Goal: Task Accomplishment & Management: Manage account settings

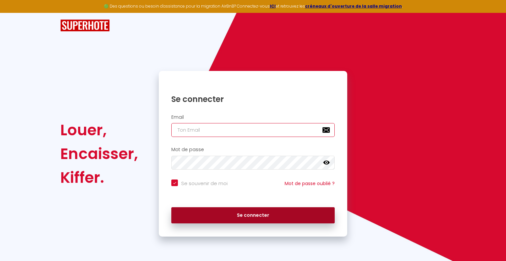
type input "[PERSON_NAME][EMAIL_ADDRESS][DOMAIN_NAME]"
click at [228, 211] on button "Se connecter" at bounding box center [253, 215] width 164 height 16
checkbox input "true"
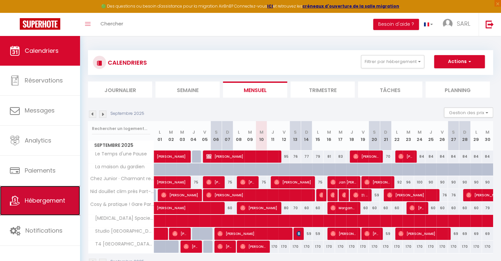
click at [41, 198] on span "Hébergement" at bounding box center [45, 200] width 41 height 8
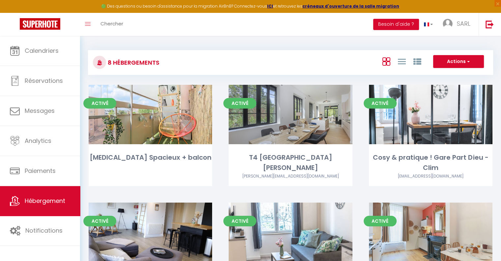
click at [459, 42] on div "8 Hébergements Actions Créer un Hébergement Nouveau groupe Initialiser les appa…" at bounding box center [290, 240] width 421 height 409
click at [461, 27] on span "SARL" at bounding box center [464, 23] width 14 height 8
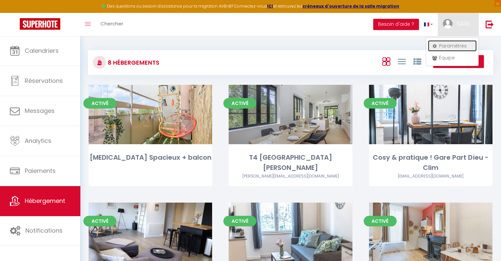
click at [449, 44] on link "Paramètres" at bounding box center [452, 45] width 49 height 11
select select "fr"
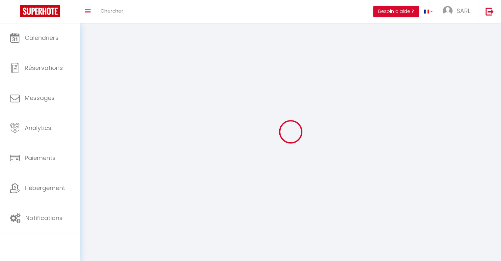
type input "SARL"
type input "Elogest'"
type input "0768179585"
type input "[STREET_ADDRESS][PERSON_NAME]"
type input "69230"
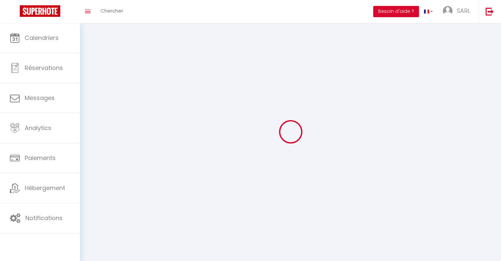
type input "Saint Genis Laval"
type input "L0oegeSyoyvHHcBVOJuXgS8WW"
type input "ZbkBUkrURcid75vQOiQHF7DW8"
select select "75"
select select "28"
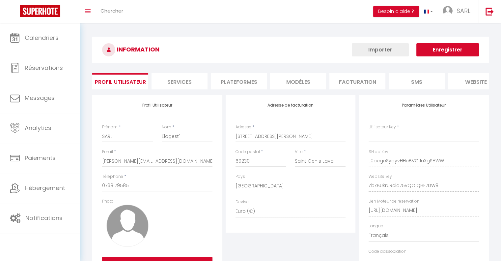
type input "L0oegeSyoyvHHcBVOJuXgS8WW"
type input "ZbkBUkrURcid75vQOiQHF7DW8"
type input "[URL][DOMAIN_NAME]"
select select "fr"
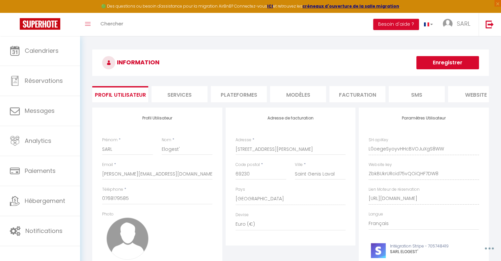
click at [244, 100] on li "Plateformes" at bounding box center [239, 94] width 56 height 16
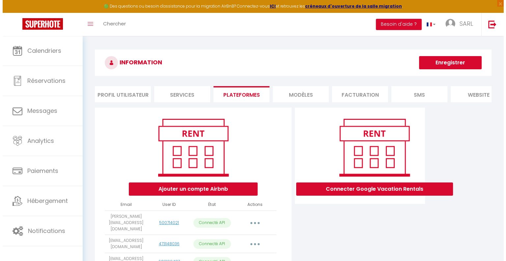
scroll to position [60, 0]
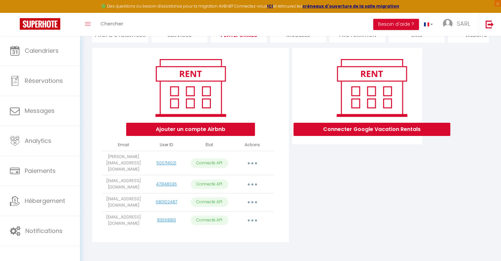
click at [251, 164] on button "button" at bounding box center [252, 163] width 18 height 11
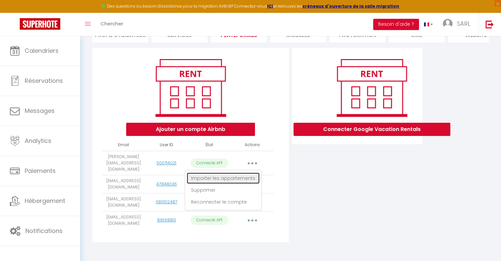
click at [245, 175] on link "Importer les appartements" at bounding box center [223, 177] width 73 height 11
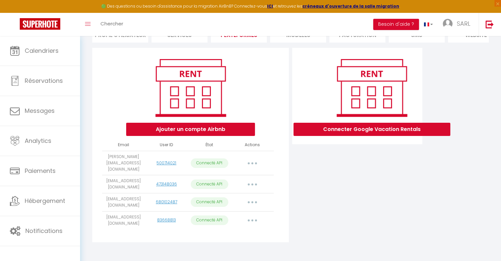
select select "57799"
select select "73301"
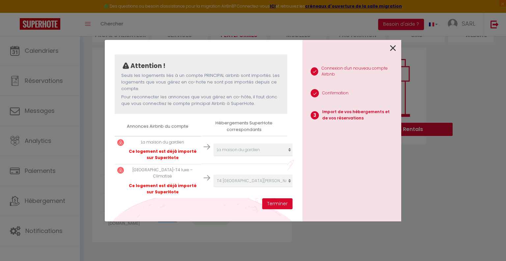
scroll to position [48, 0]
click at [267, 201] on button "Terminer" at bounding box center [277, 203] width 30 height 11
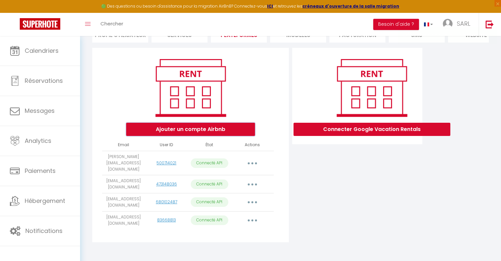
click at [210, 133] on button "Ajouter un compte Airbnb" at bounding box center [190, 129] width 129 height 13
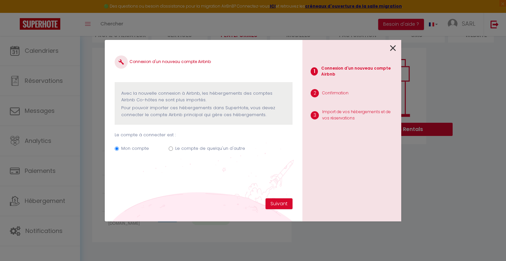
click at [200, 149] on label "Le compte de quelqu'un d'autre" at bounding box center [210, 148] width 70 height 7
click at [173, 149] on input "Le compte de quelqu'un d'autre" at bounding box center [171, 148] width 4 height 4
radio input "true"
radio input "false"
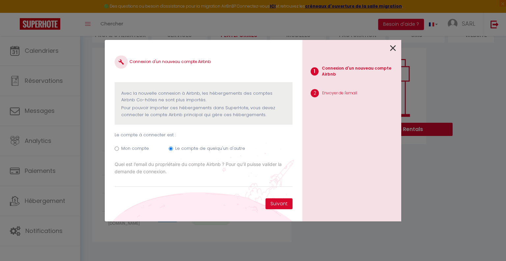
click at [279, 209] on div "Connexion d'un nouveau compte Airbnb Avec la nouvelle connexion à [GEOGRAPHIC_D…" at bounding box center [204, 130] width 198 height 181
click at [279, 204] on button "Suivant" at bounding box center [279, 203] width 27 height 11
click at [170, 180] on input "Email connexion Airbnb" at bounding box center [204, 181] width 178 height 12
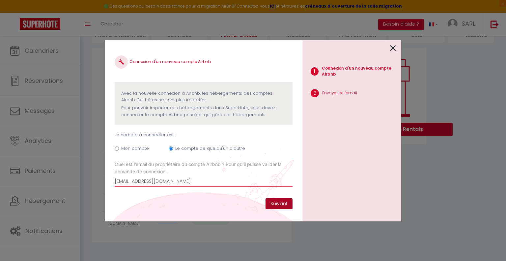
type input "[EMAIL_ADDRESS][DOMAIN_NAME]"
click at [272, 205] on button "Suivant" at bounding box center [279, 203] width 27 height 11
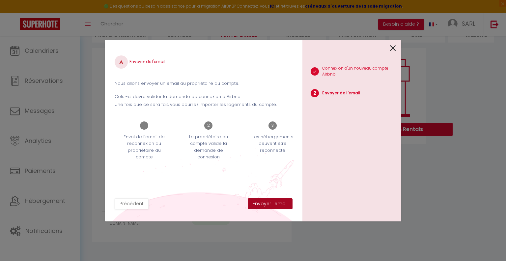
click at [272, 205] on button "Envoyer l'email" at bounding box center [270, 203] width 45 height 11
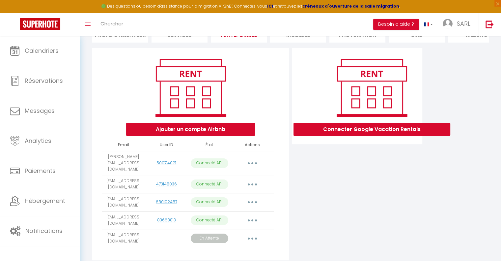
click at [272, 205] on td "Importer les appartements Supprimer Reconnecter le compte" at bounding box center [252, 202] width 43 height 18
click at [275, 200] on div "Ajouter un compte Airbnb Email User ID État Actions [PERSON_NAME][EMAIL_ADDRESS…" at bounding box center [190, 154] width 197 height 212
click at [174, 135] on button "Ajouter un compte Airbnb" at bounding box center [190, 129] width 129 height 13
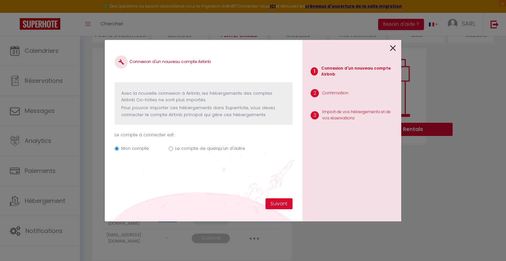
click at [182, 150] on label "Le compte de quelqu'un d'autre" at bounding box center [210, 148] width 70 height 7
click at [173, 150] on input "Le compte de quelqu'un d'autre" at bounding box center [171, 148] width 4 height 4
radio input "true"
radio input "false"
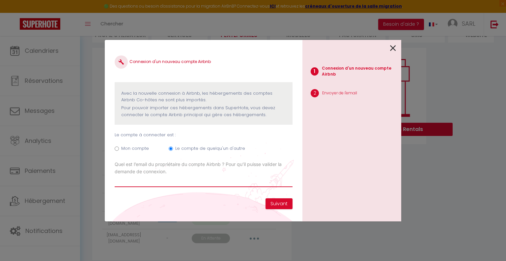
click at [211, 179] on input "Email connexion Airbnb" at bounding box center [204, 181] width 178 height 12
type input "[EMAIL_ADDRESS][DOMAIN_NAME]"
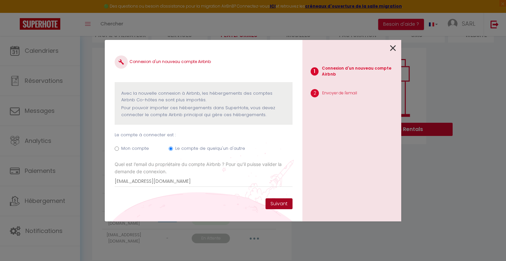
click at [280, 205] on button "Suivant" at bounding box center [279, 203] width 27 height 11
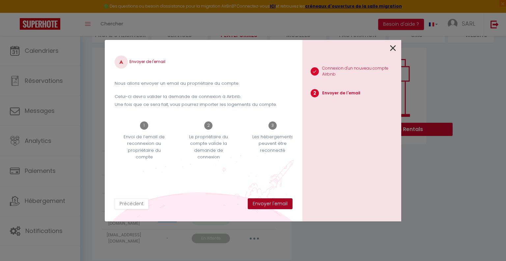
click at [280, 205] on button "Envoyer l'email" at bounding box center [270, 203] width 45 height 11
